Goal: Task Accomplishment & Management: Manage account settings

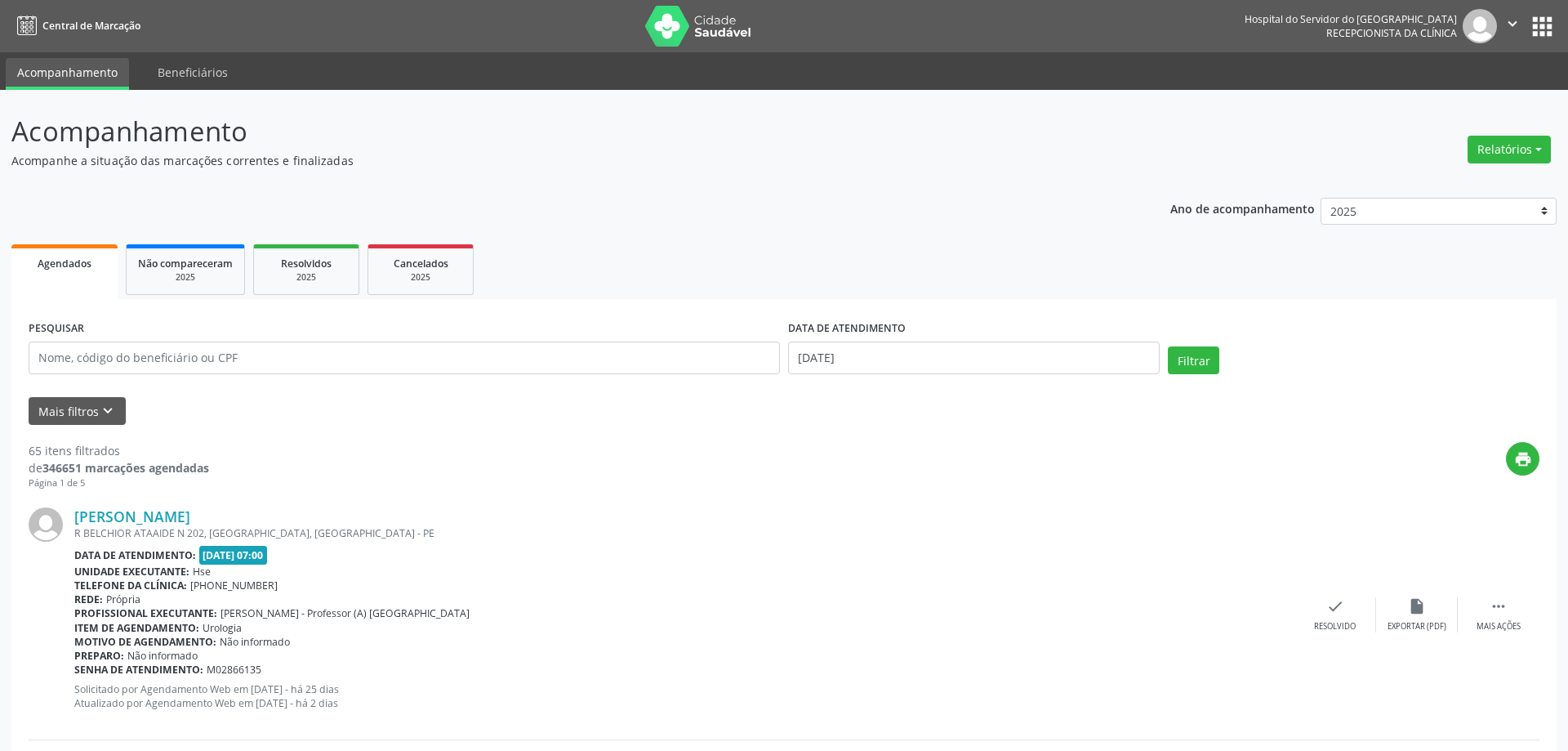
select select "8"
click at [894, 371] on body "Central de Marcação Hospital do Servidor do [GEOGRAPHIC_DATA] Recepcionista da …" at bounding box center [778, 375] width 1556 height 751
click at [867, 364] on input "[DATE]" at bounding box center [966, 358] width 369 height 32
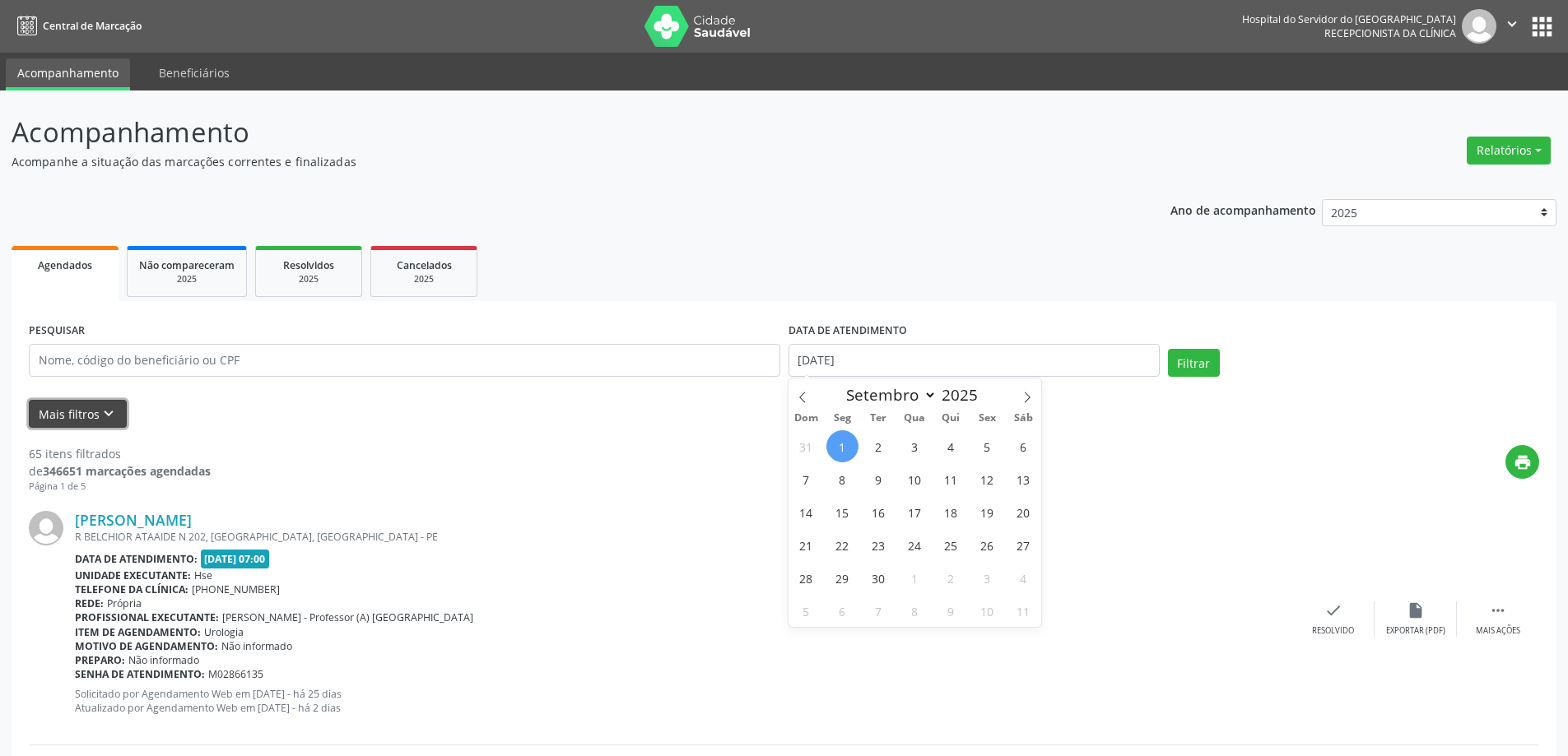
click at [102, 409] on icon "keyboard_arrow_down" at bounding box center [109, 414] width 18 height 18
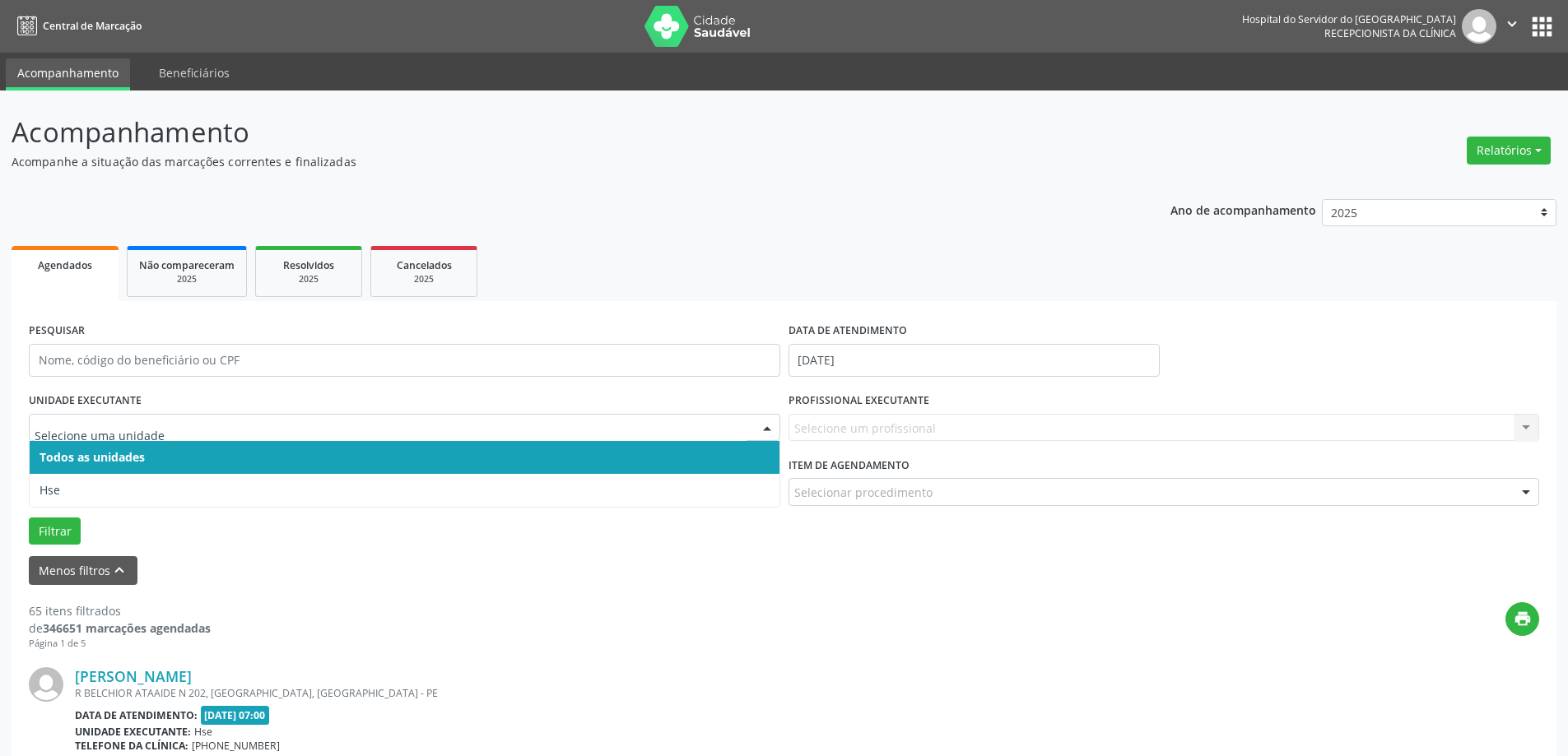
drag, startPoint x: 149, startPoint y: 417, endPoint x: 146, endPoint y: 427, distance: 10.4
click at [149, 418] on div at bounding box center [405, 427] width 752 height 28
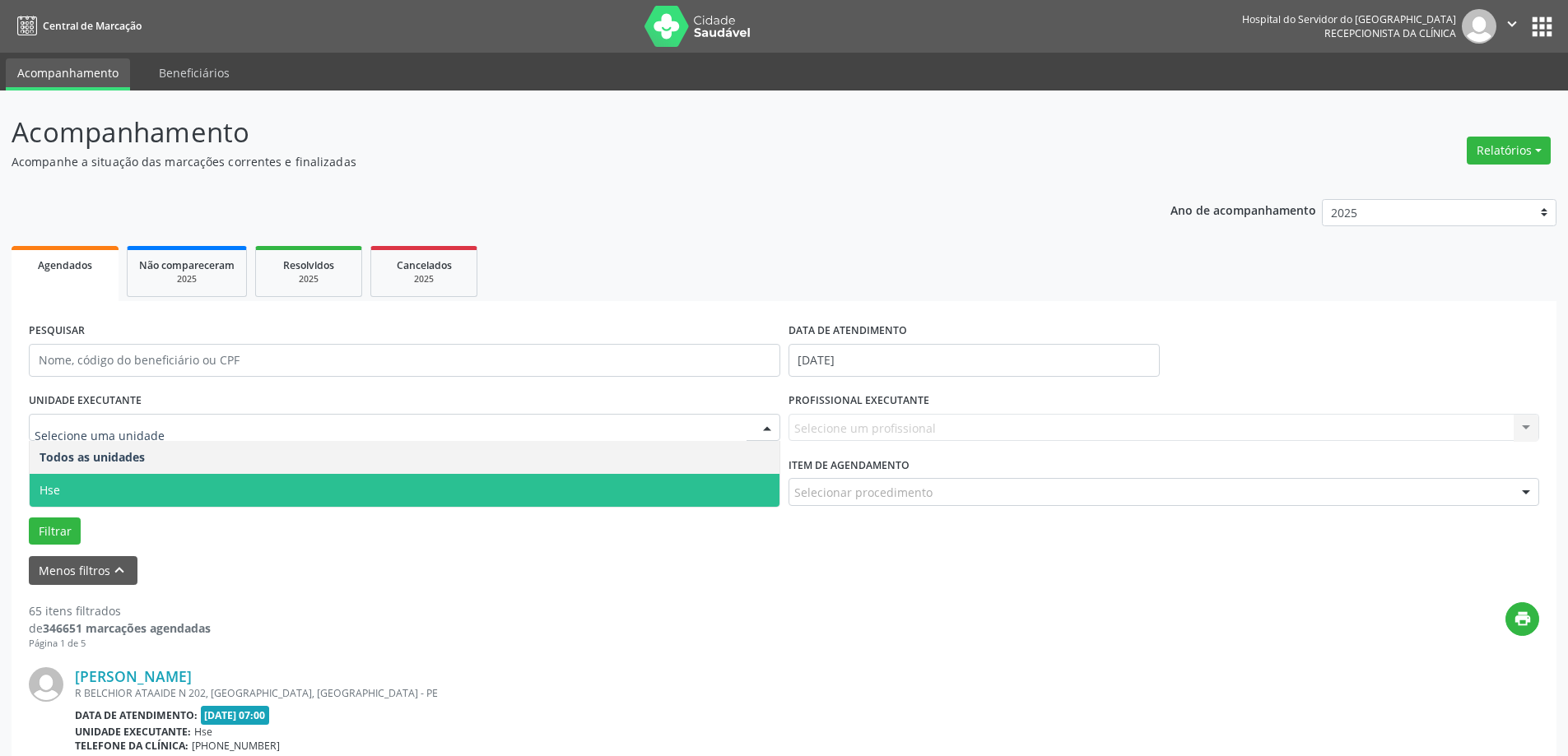
click at [107, 481] on span "Hse" at bounding box center [405, 490] width 750 height 33
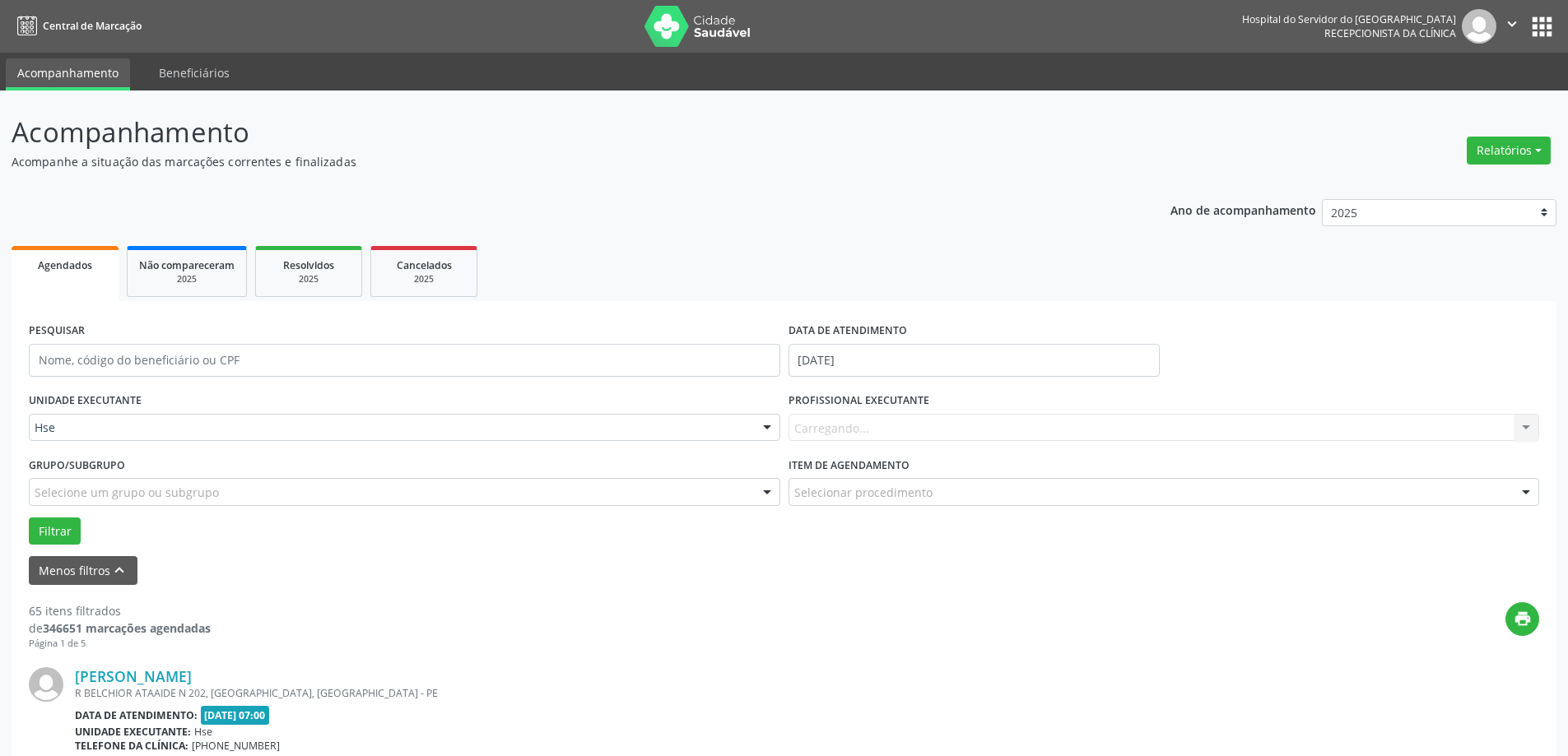
click at [919, 432] on div "Carregando... Nenhum resultado encontrado para: " " Não há nenhuma opção para s…" at bounding box center [1164, 427] width 752 height 28
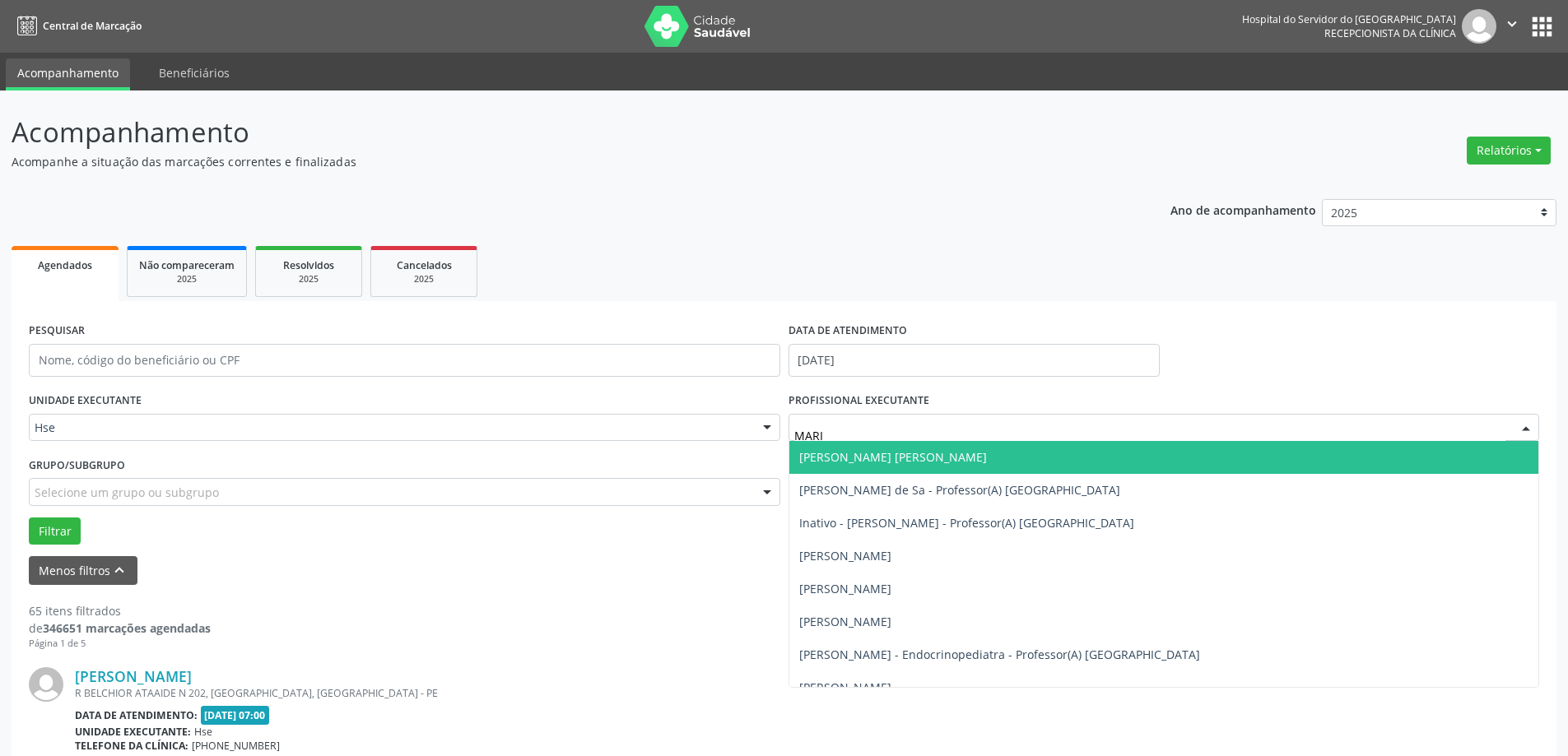
type input "[PERSON_NAME]"
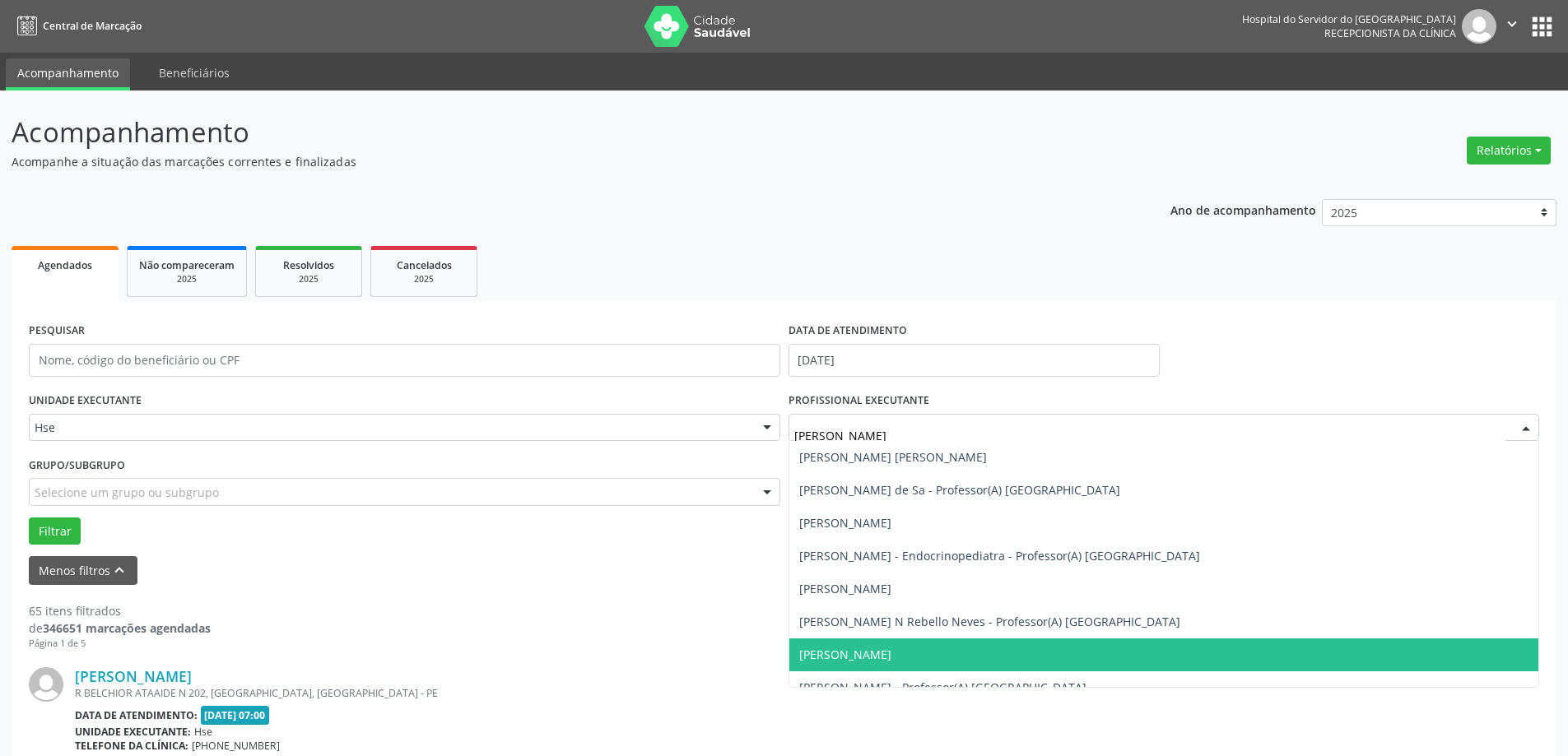
click at [892, 654] on span "[PERSON_NAME]" at bounding box center [845, 653] width 93 height 15
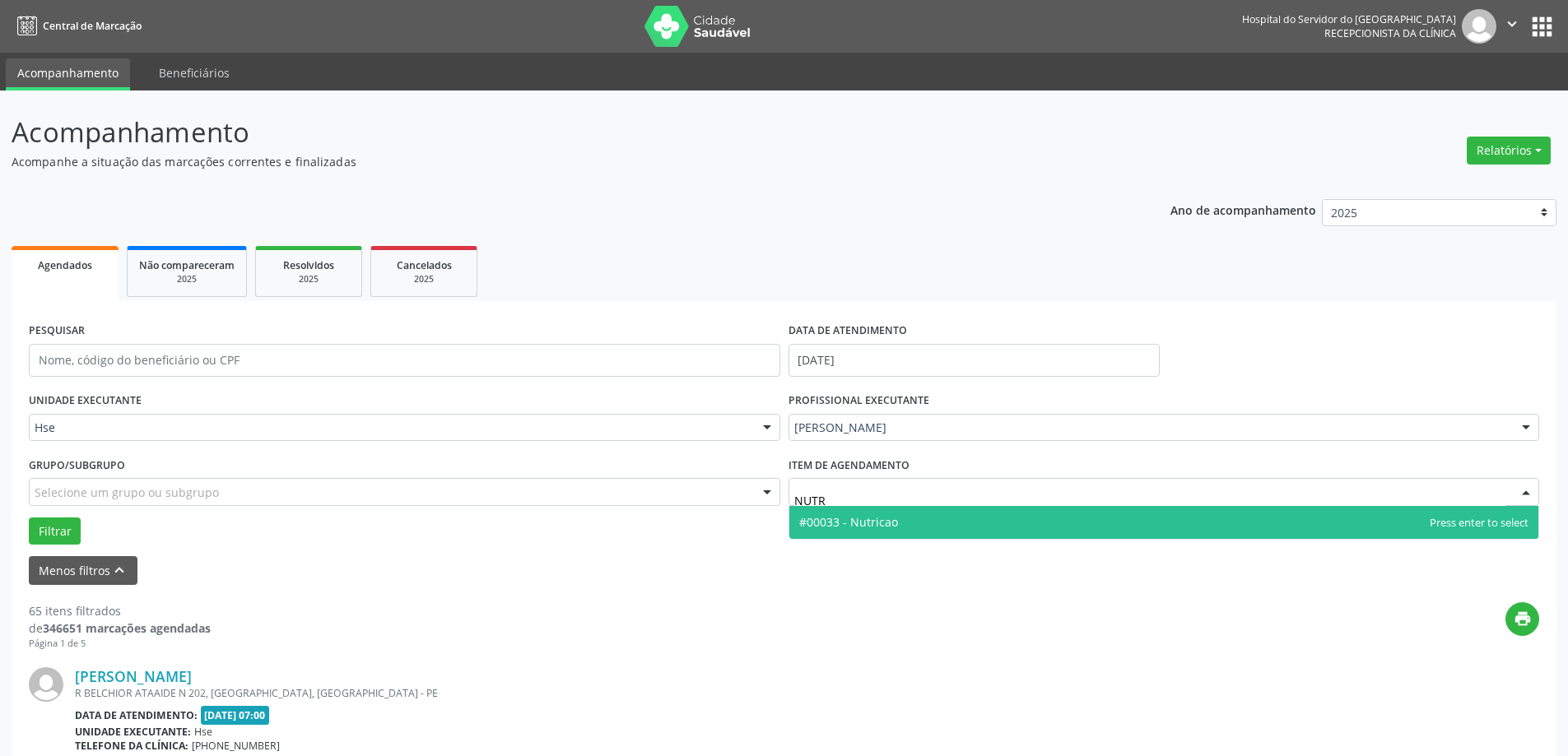
type input "NUTRI"
click at [865, 518] on span "#00033 - Nutricao" at bounding box center [848, 521] width 99 height 15
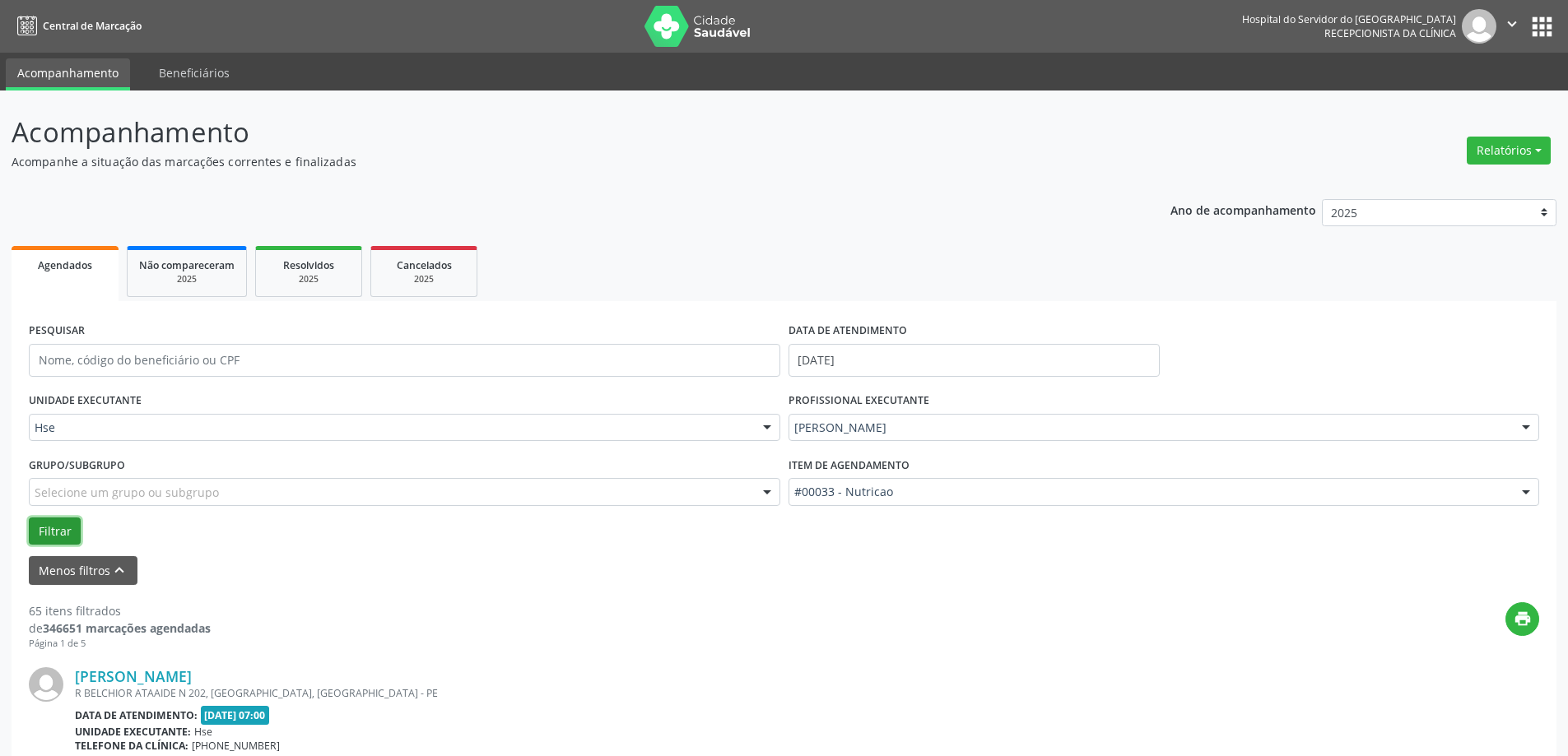
click at [53, 527] on button "Filtrar" at bounding box center [54, 531] width 52 height 28
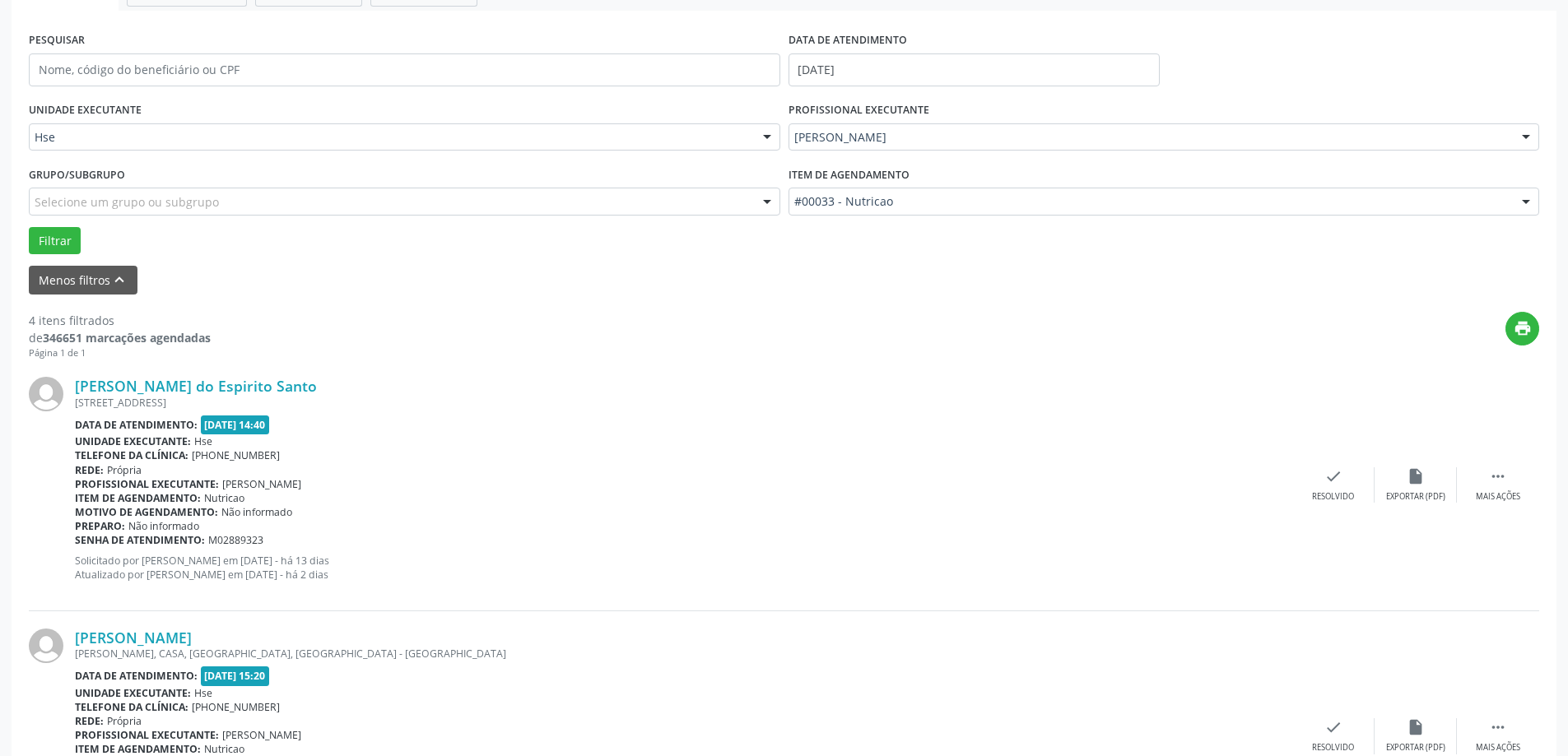
scroll to position [329, 0]
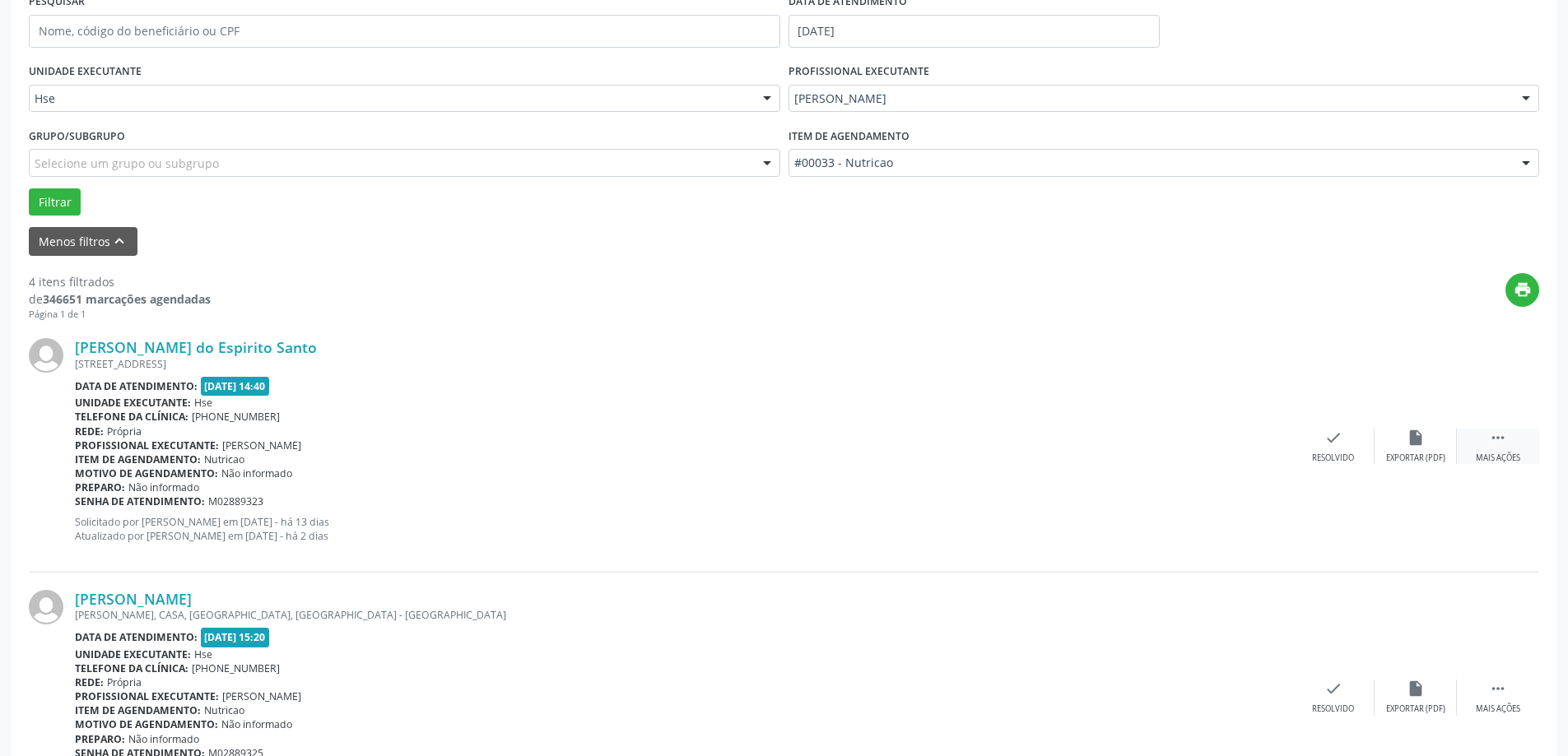
click at [1504, 450] on div " Mais ações" at bounding box center [1497, 446] width 83 height 35
click at [1407, 450] on div "alarm_off Não compareceu" at bounding box center [1415, 446] width 83 height 35
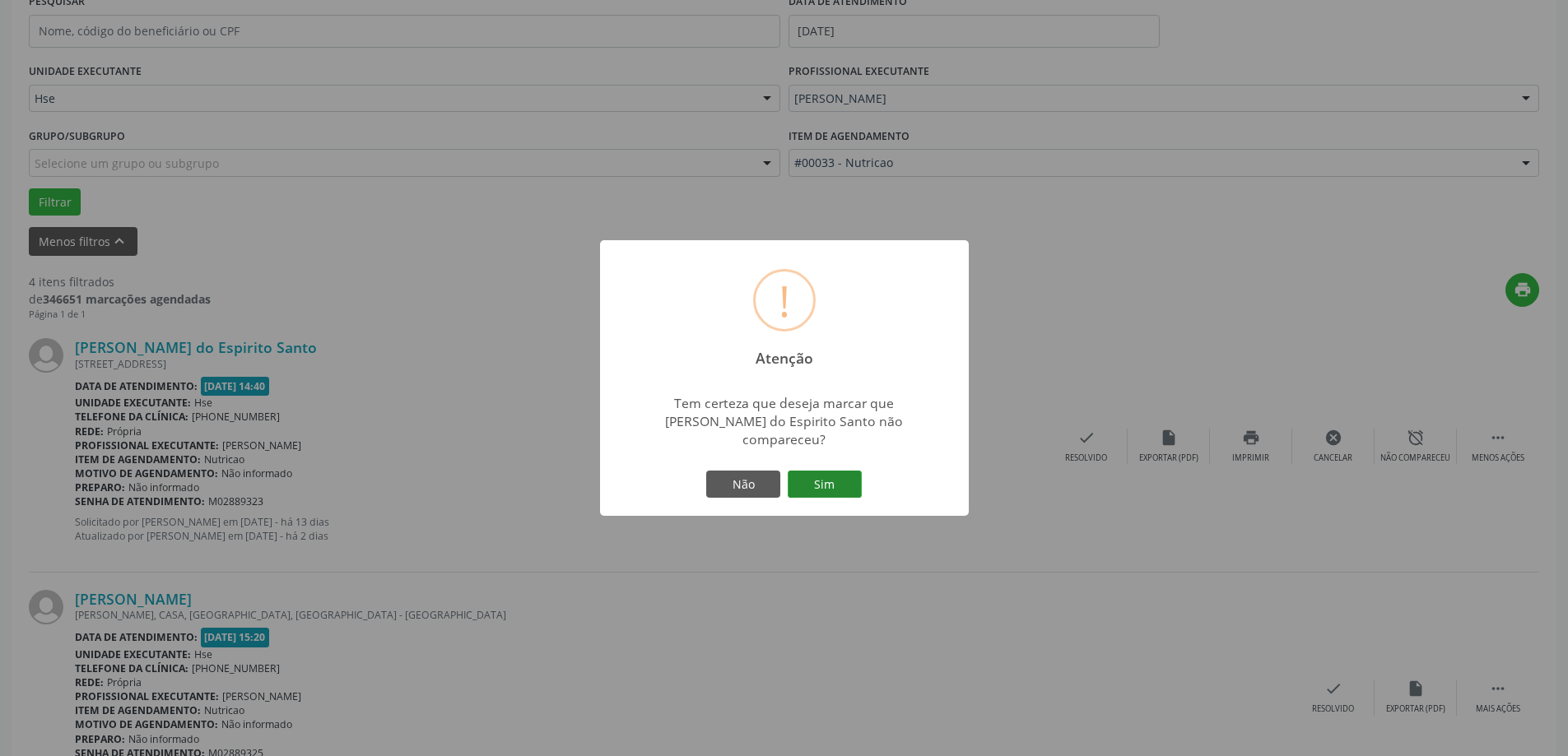
click at [835, 491] on button "Sim" at bounding box center [824, 484] width 74 height 28
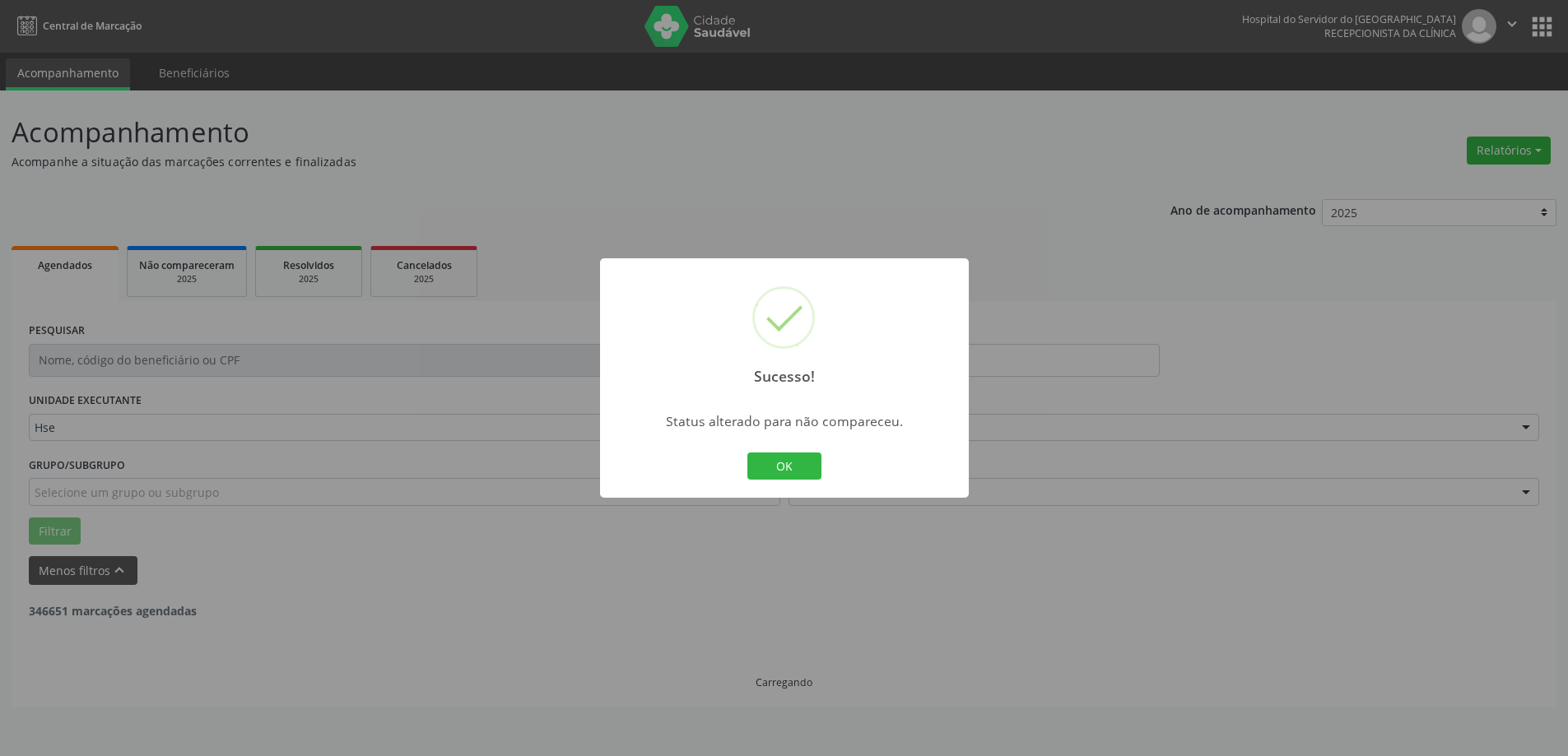
scroll to position [0, 0]
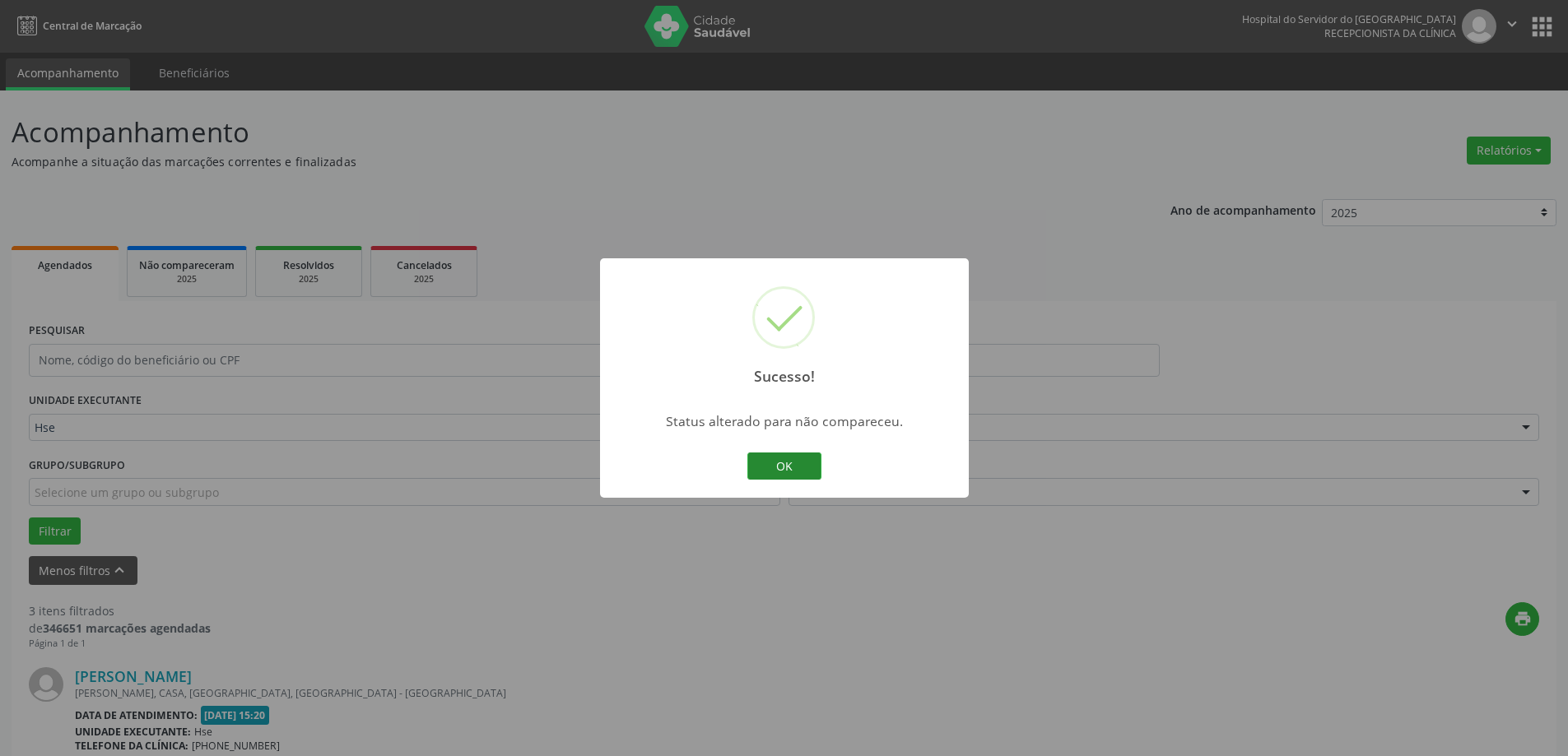
click at [789, 474] on button "OK" at bounding box center [784, 466] width 74 height 28
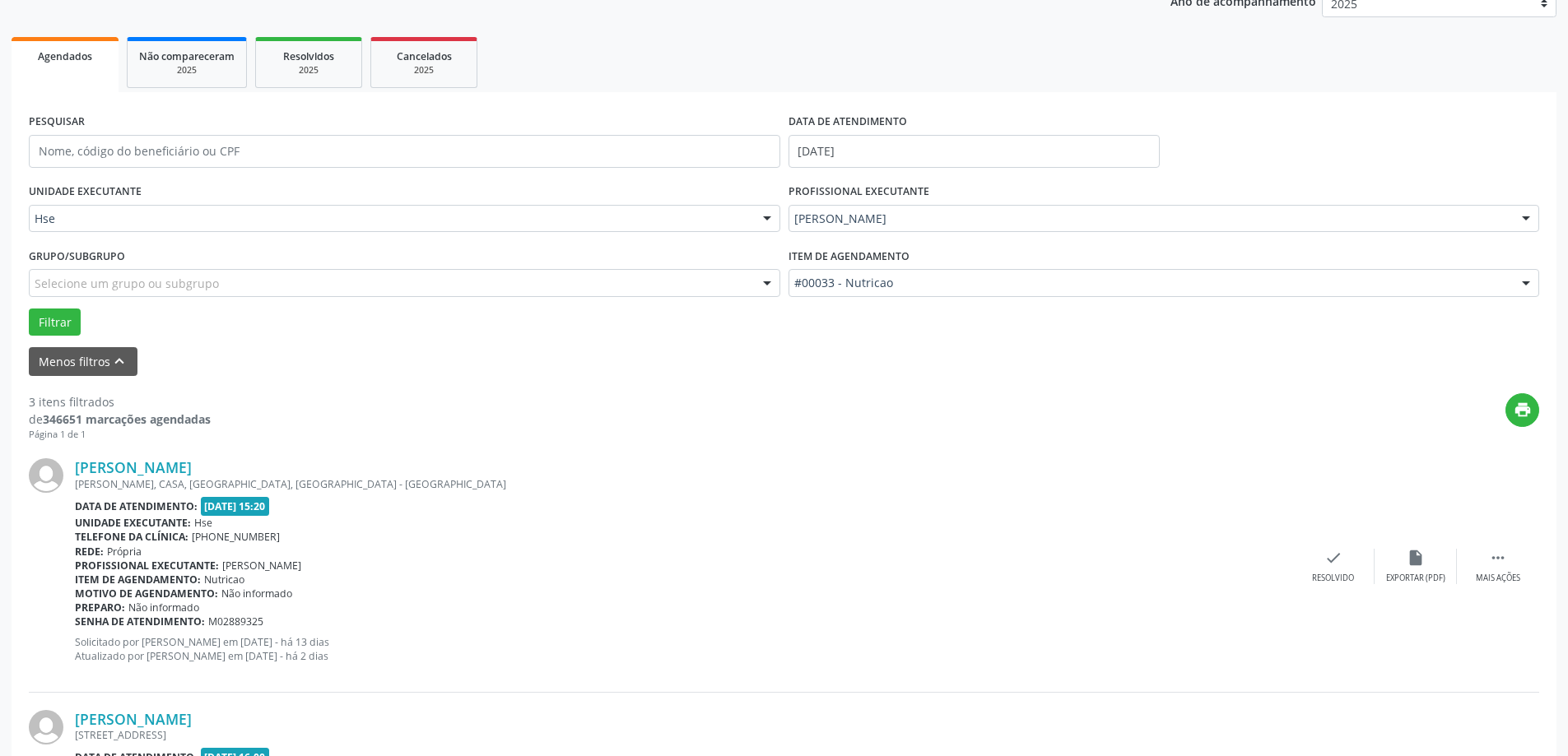
scroll to position [247, 0]
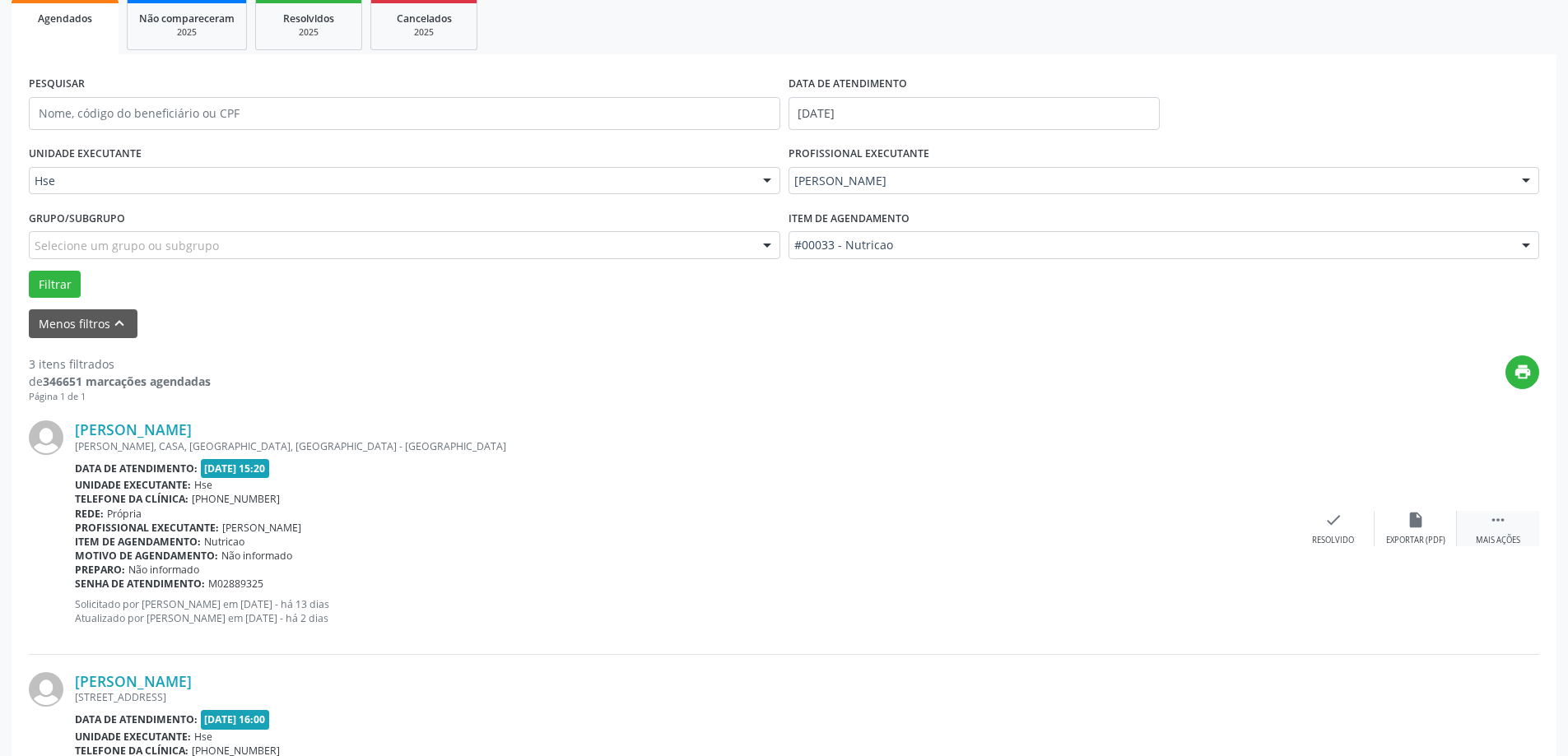
click at [1493, 519] on icon "" at bounding box center [1498, 520] width 18 height 18
click at [1440, 525] on div "alarm_off Não compareceu" at bounding box center [1415, 528] width 83 height 35
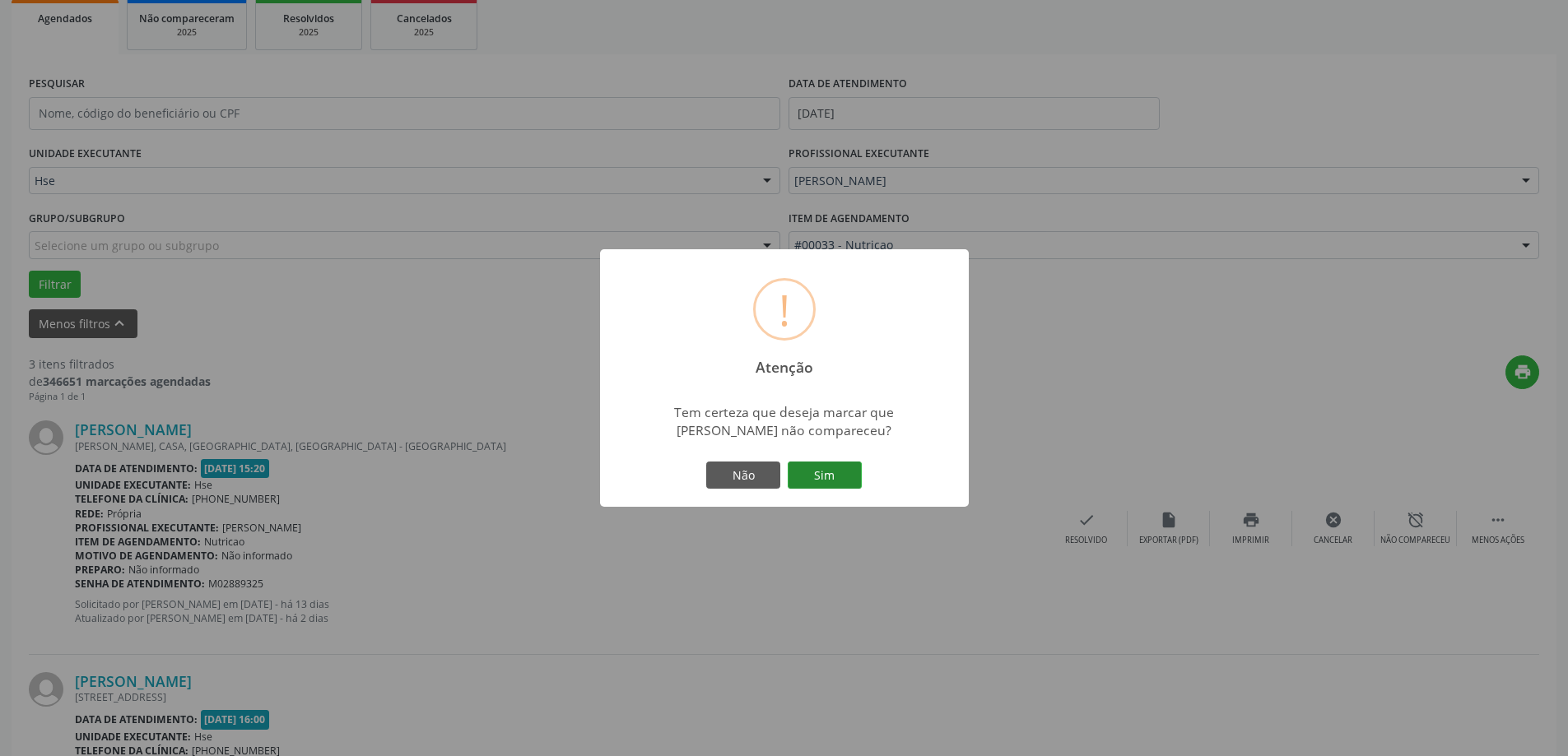
click at [824, 476] on button "Sim" at bounding box center [824, 475] width 74 height 28
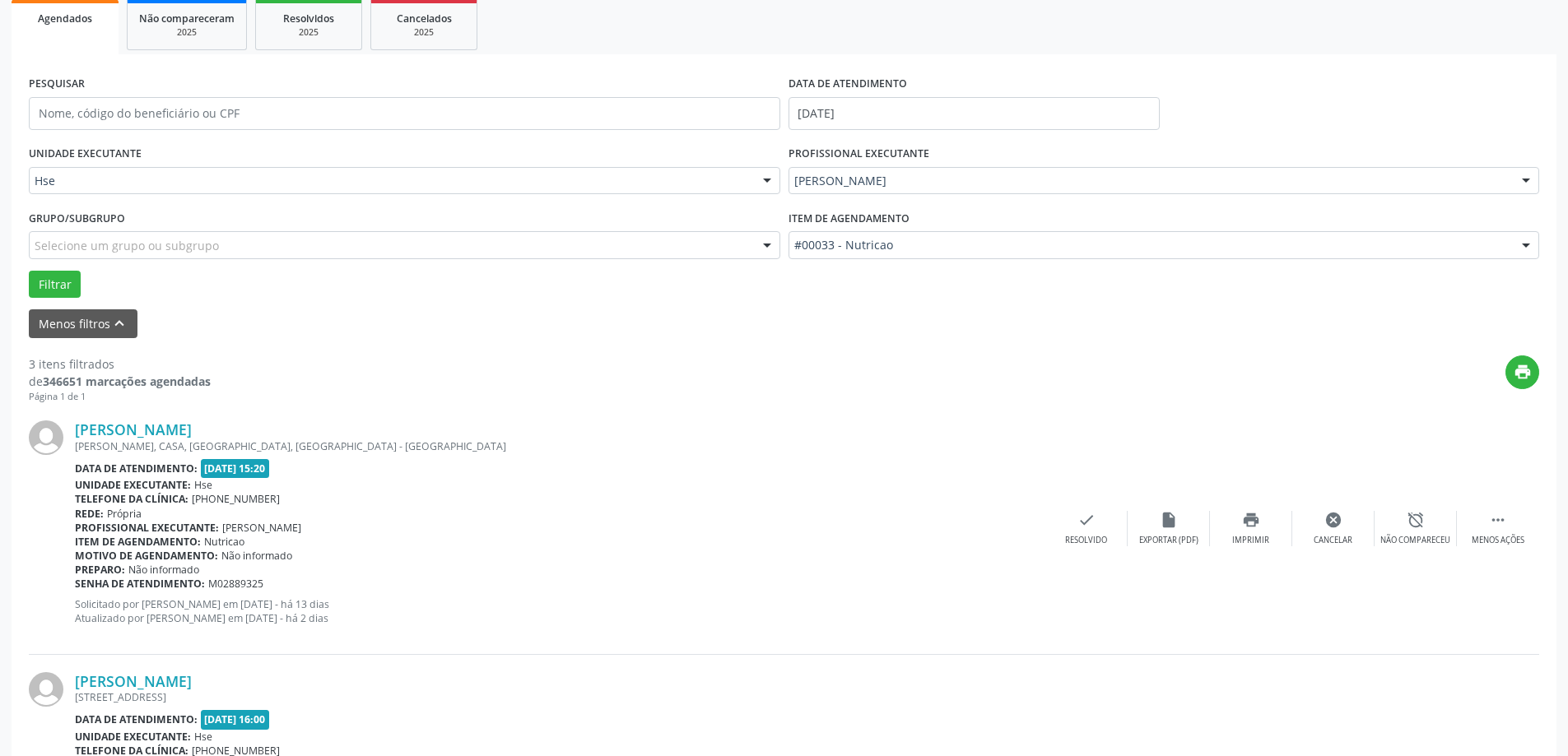
scroll to position [0, 0]
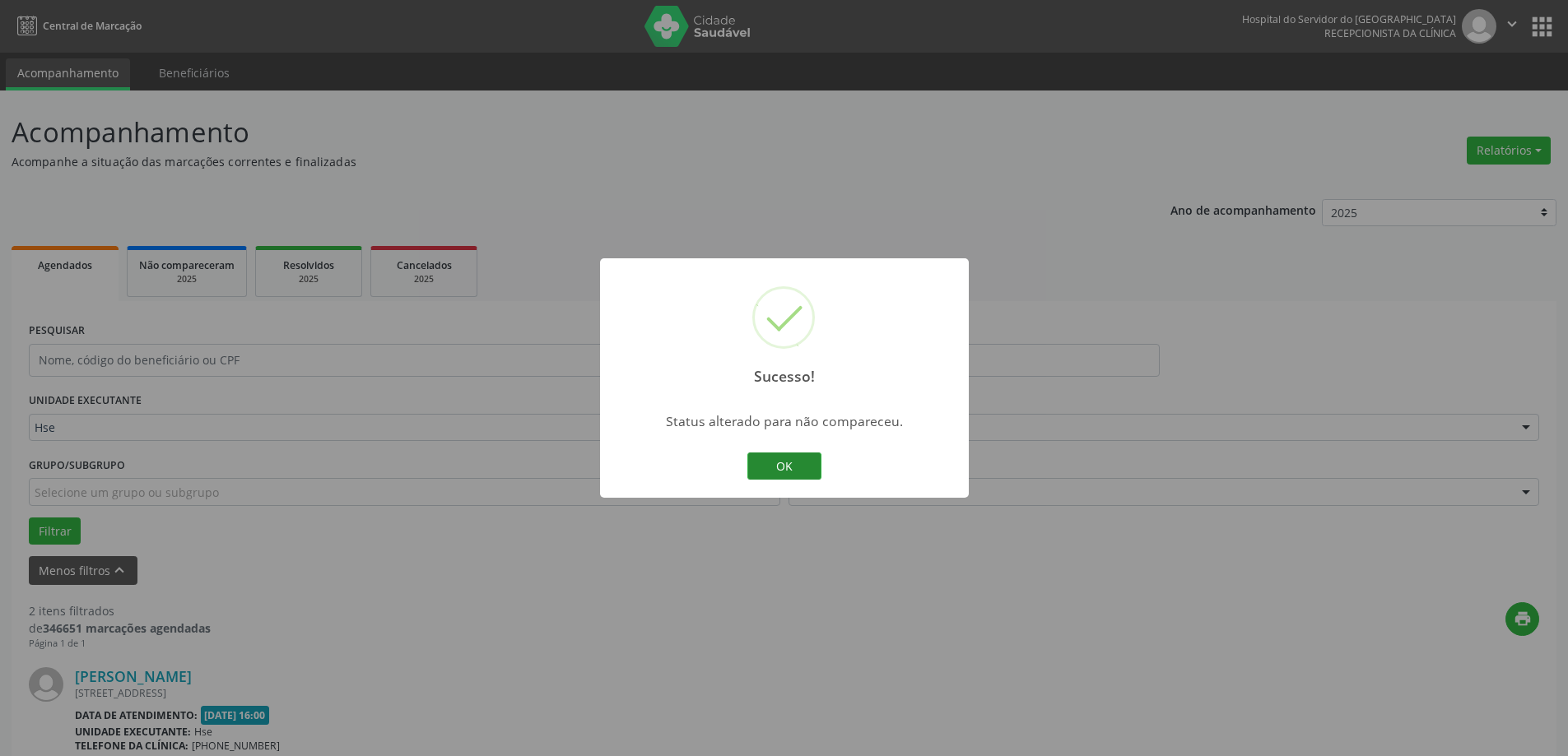
click at [762, 458] on button "OK" at bounding box center [784, 466] width 74 height 28
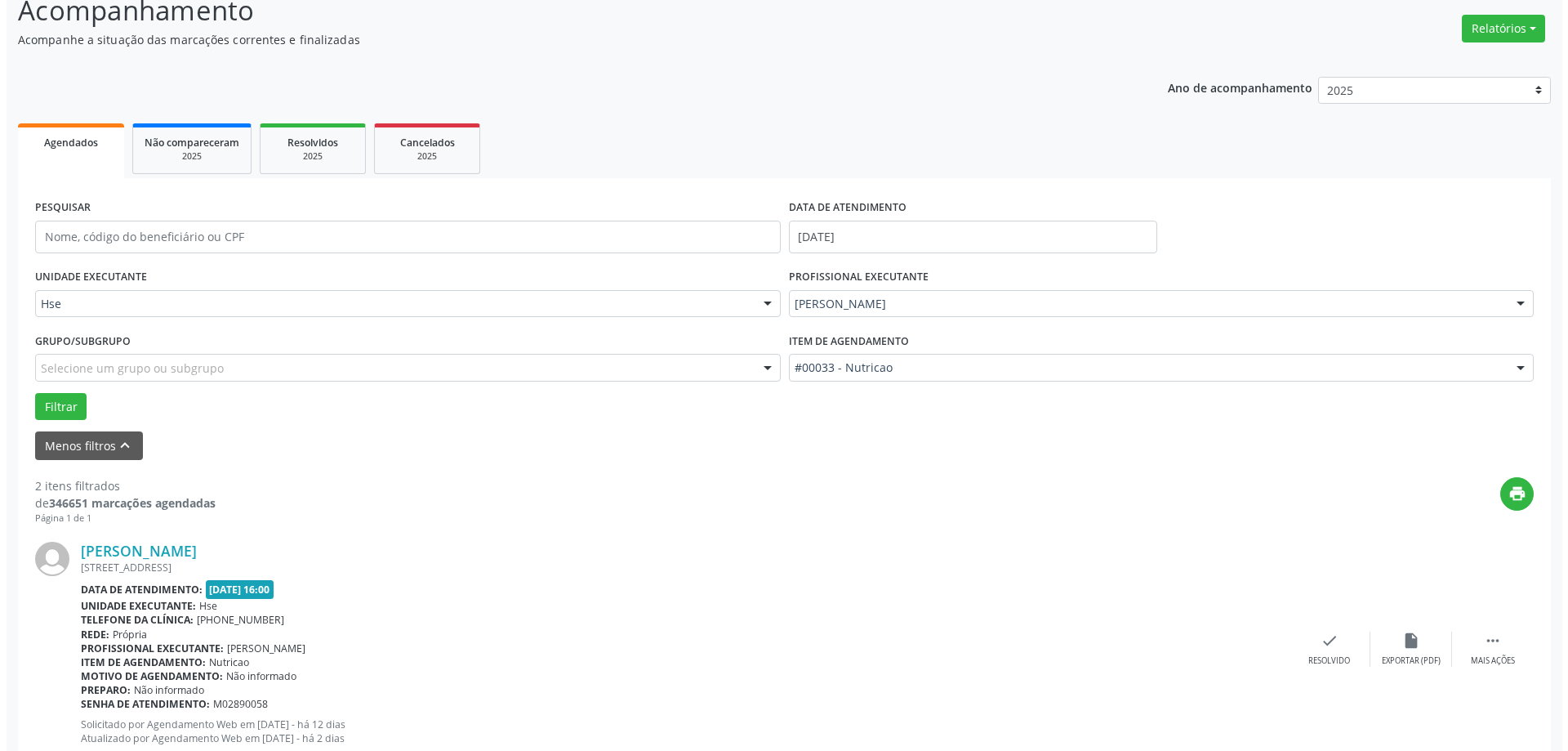
scroll to position [245, 0]
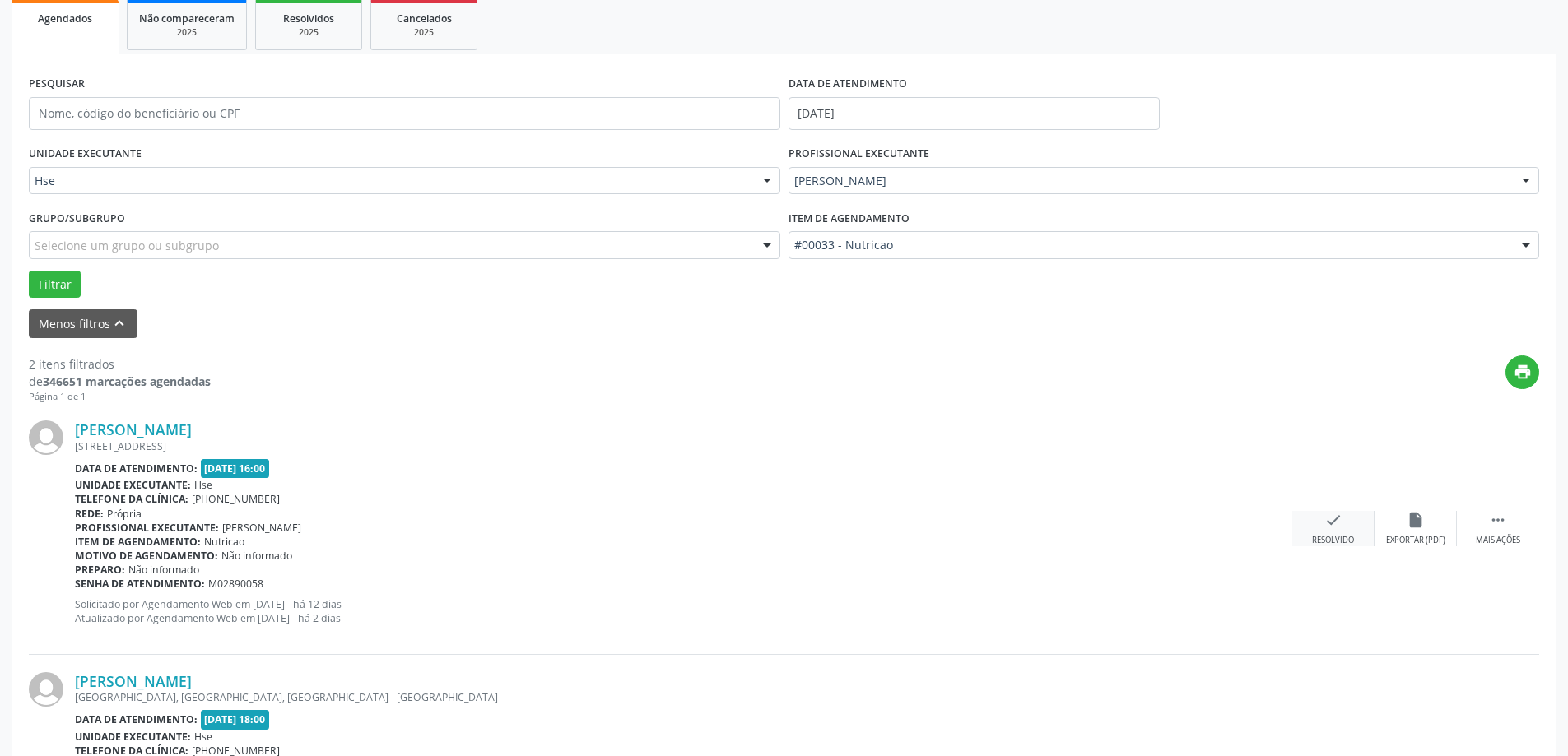
click at [1336, 513] on icon "check" at bounding box center [1333, 520] width 18 height 18
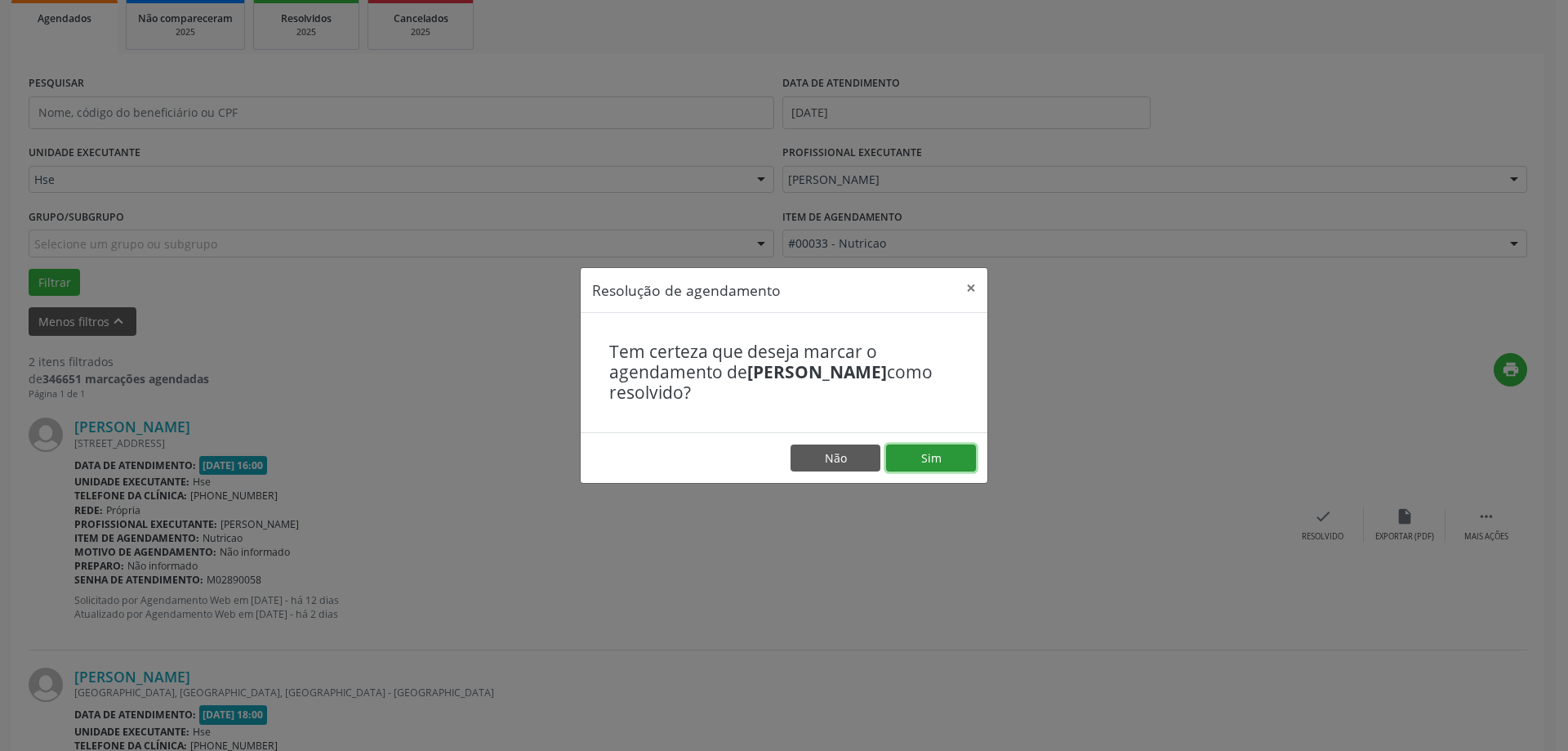
click at [915, 466] on button "Sim" at bounding box center [931, 458] width 90 height 28
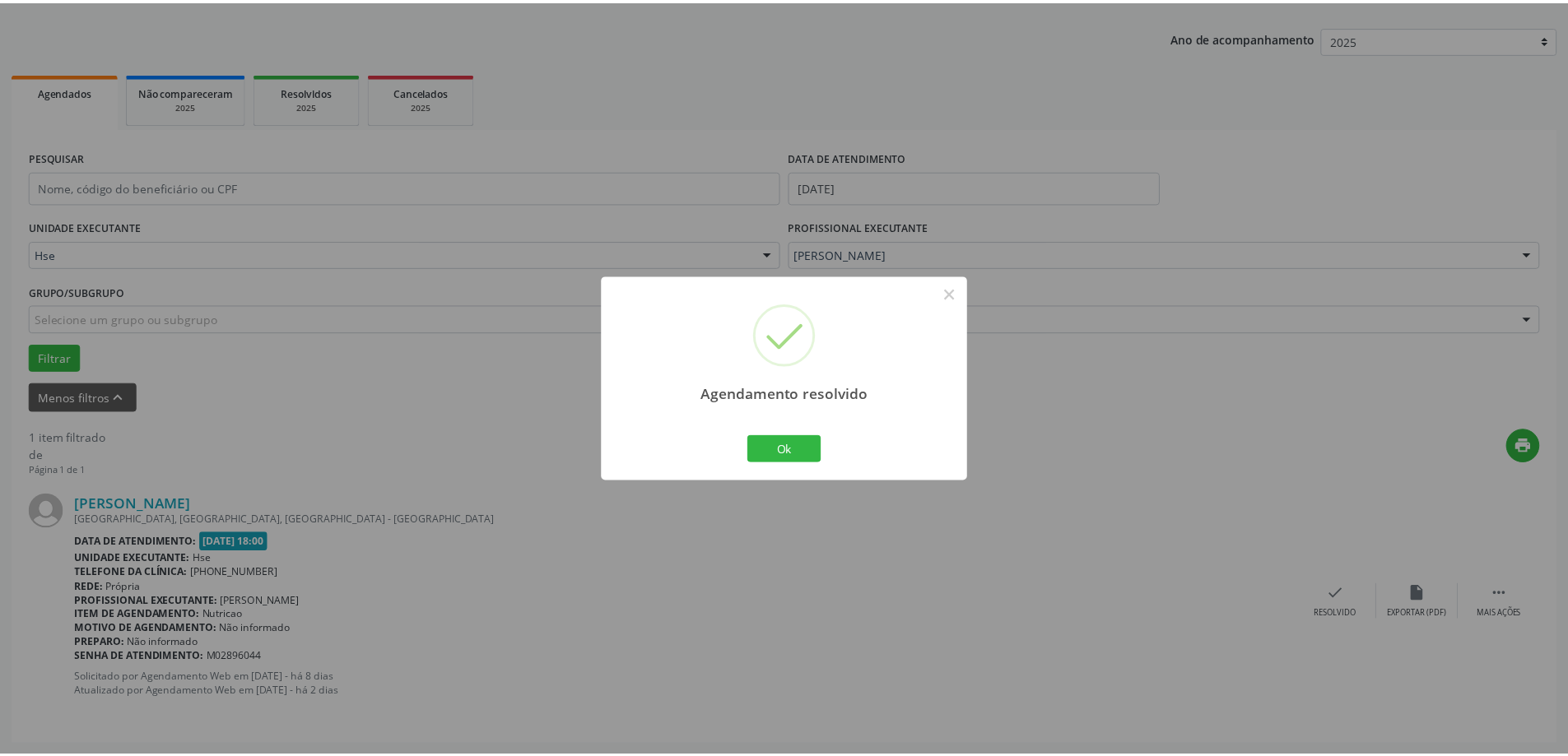
scroll to position [0, 0]
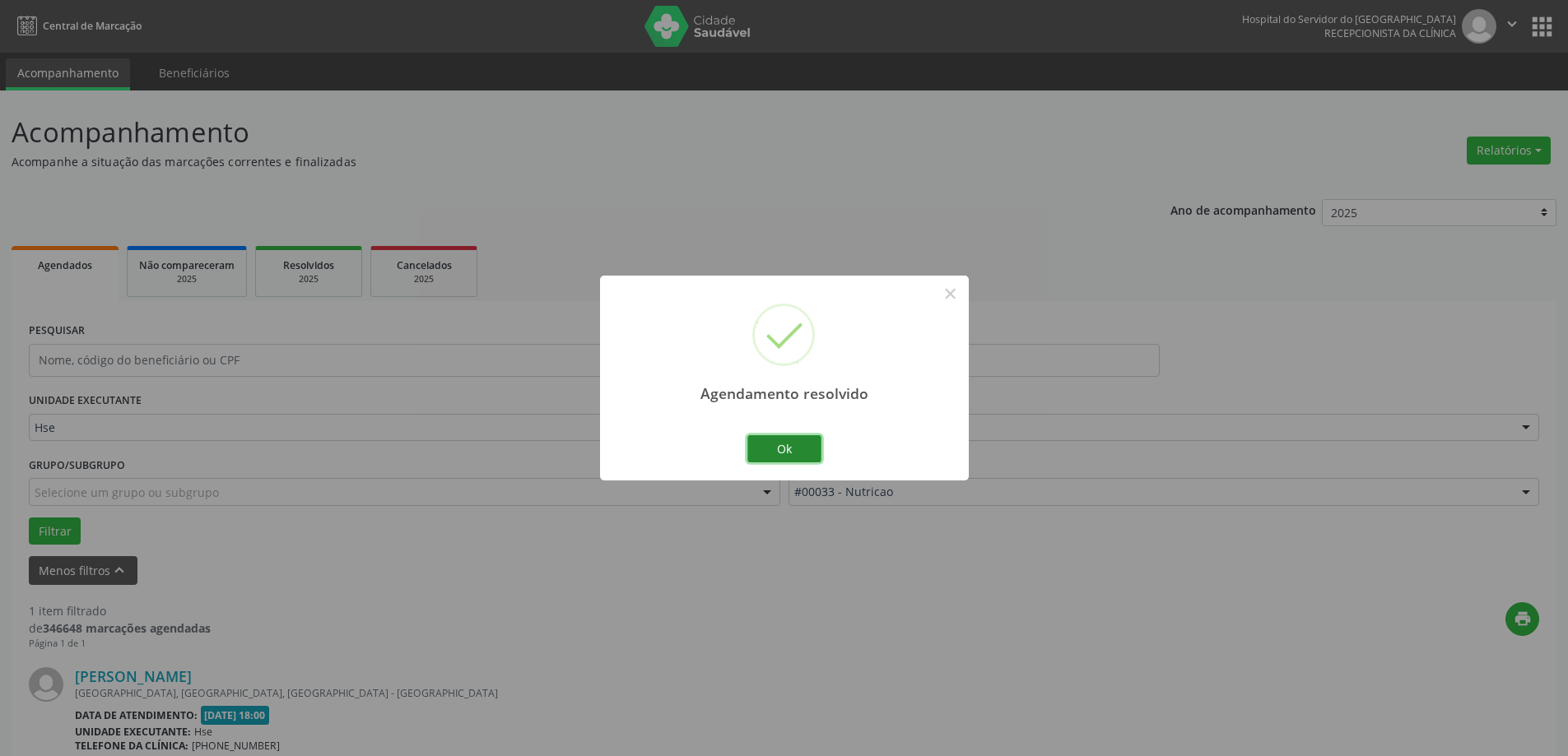
click at [800, 451] on button "Ok" at bounding box center [784, 448] width 74 height 28
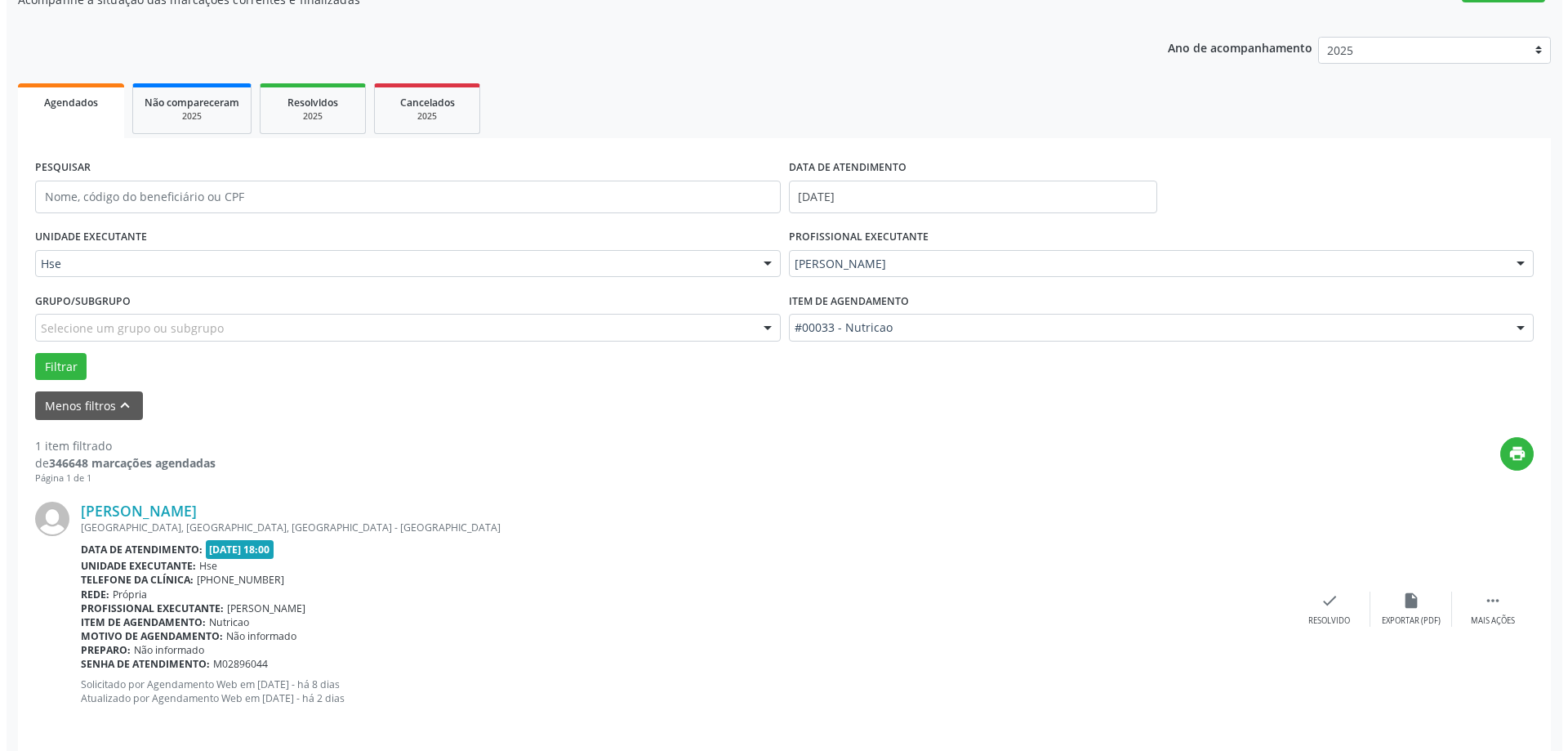
scroll to position [172, 0]
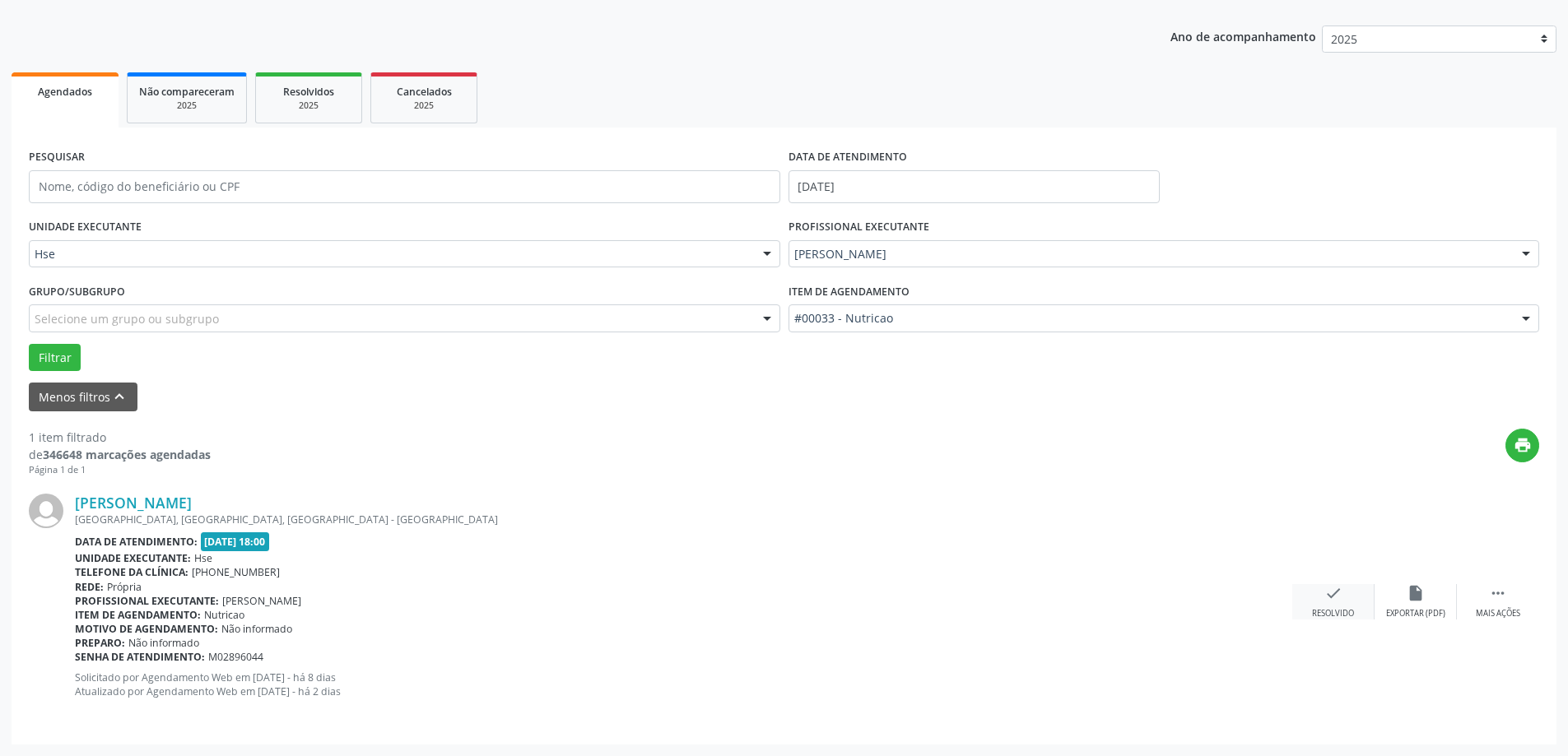
click at [1323, 606] on div "check Resolvido" at bounding box center [1333, 602] width 83 height 35
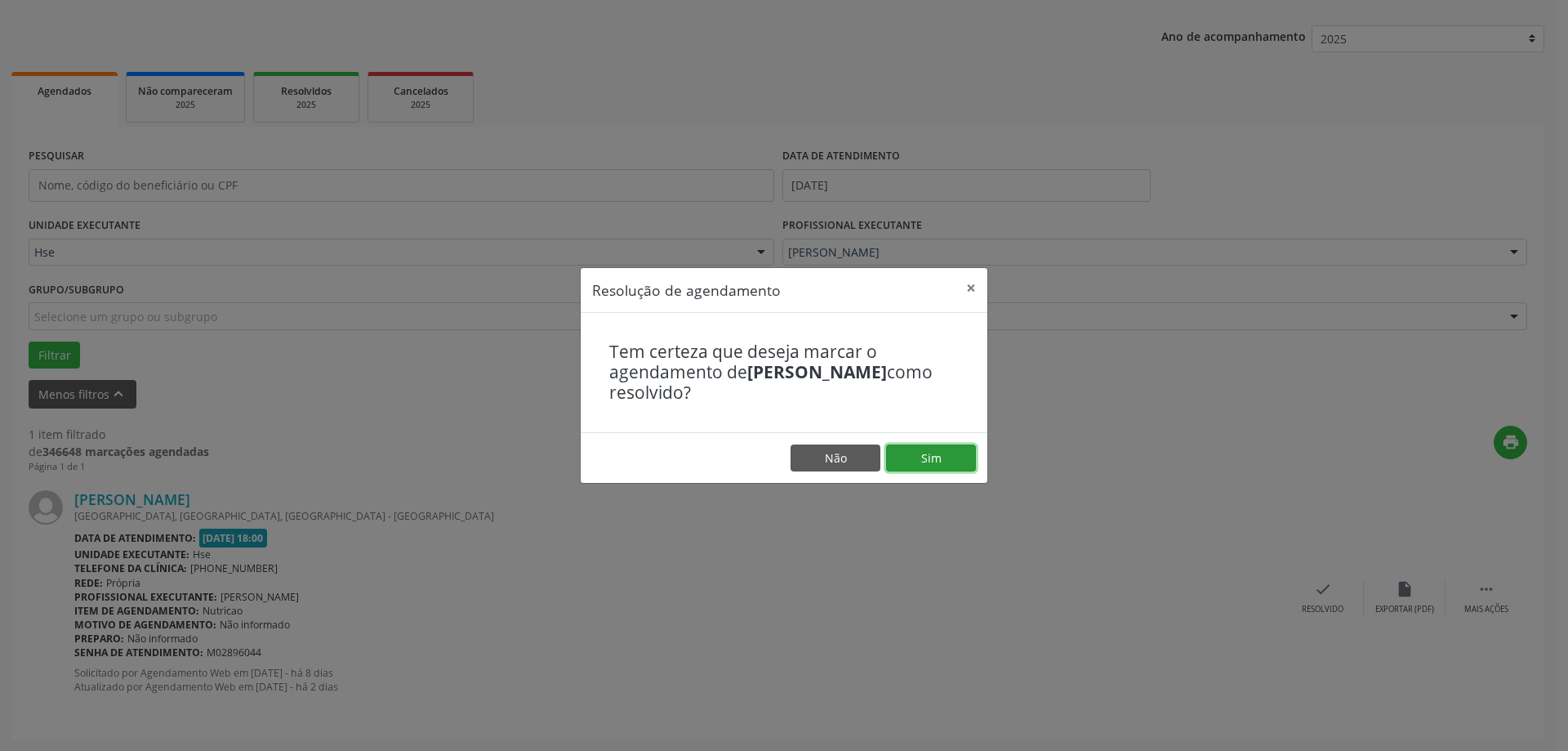
click at [951, 452] on button "Sim" at bounding box center [931, 458] width 90 height 28
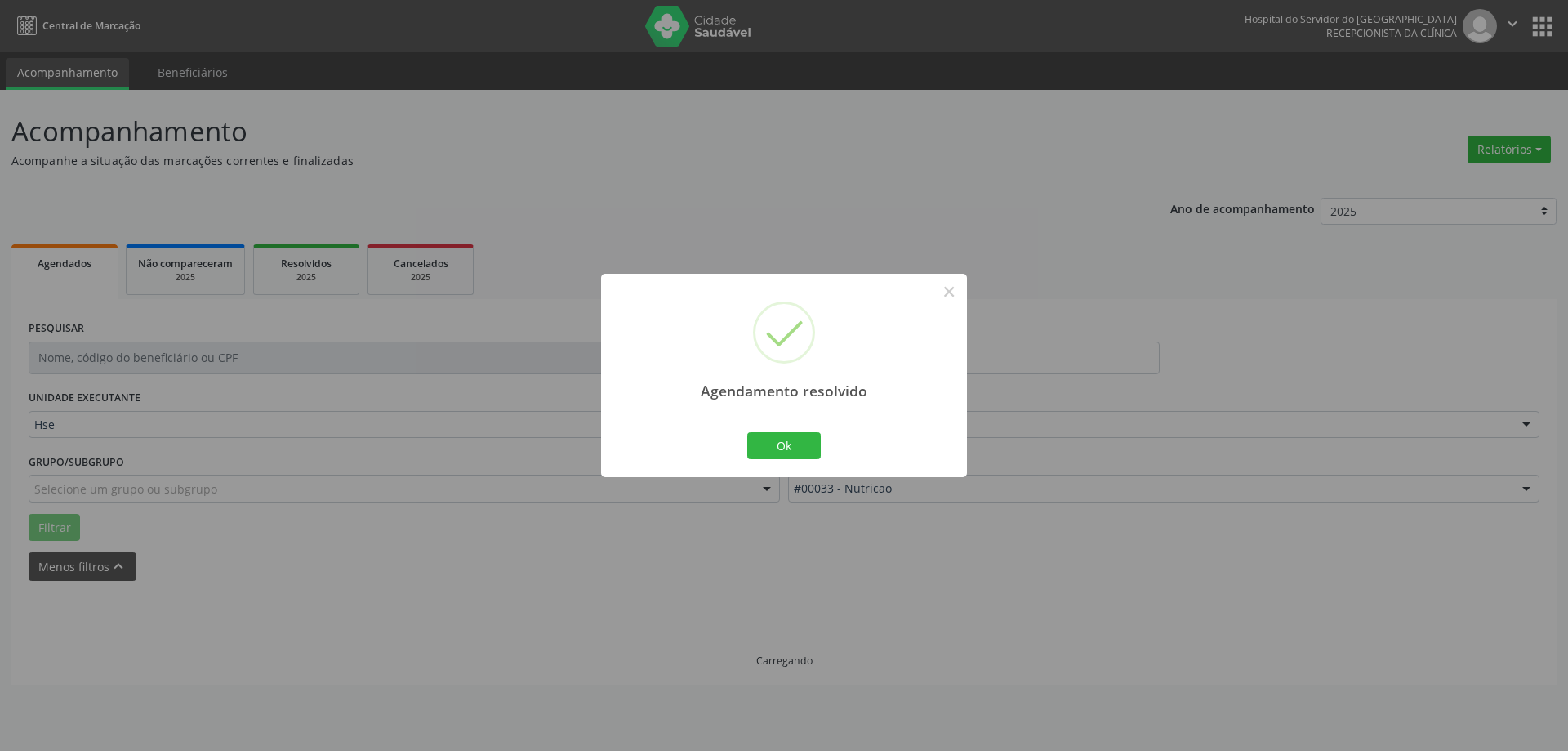
scroll to position [0, 0]
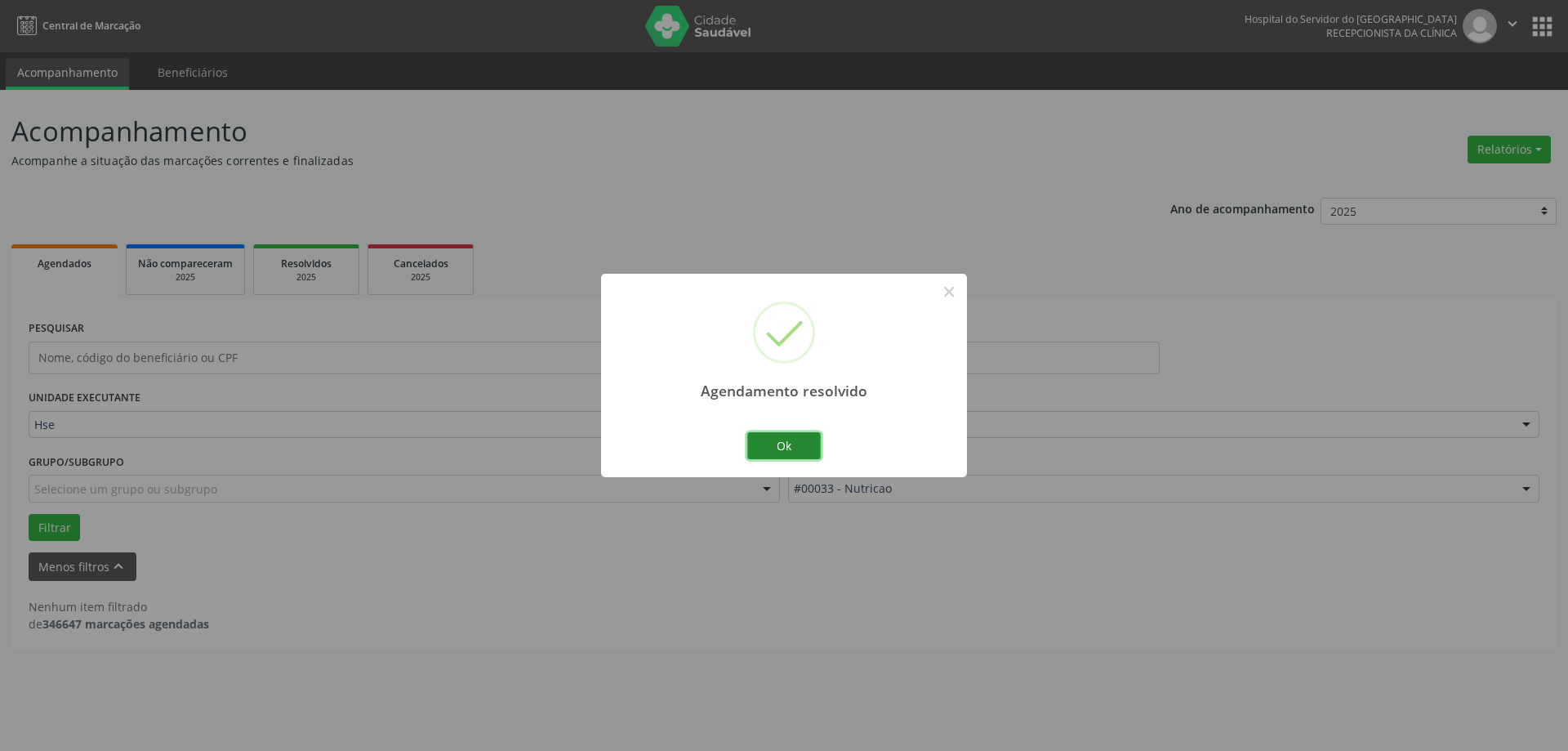
click at [794, 439] on button "Ok" at bounding box center [784, 445] width 74 height 28
